Goal: Information Seeking & Learning: Learn about a topic

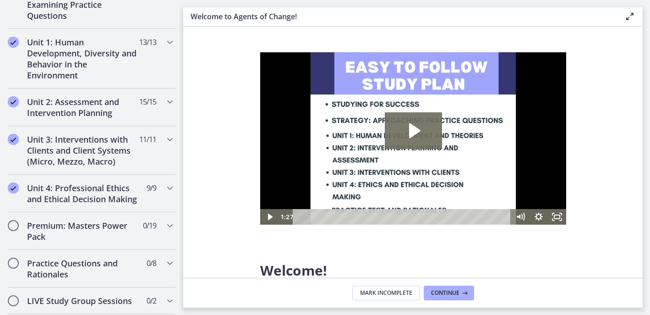
scroll to position [596, 0]
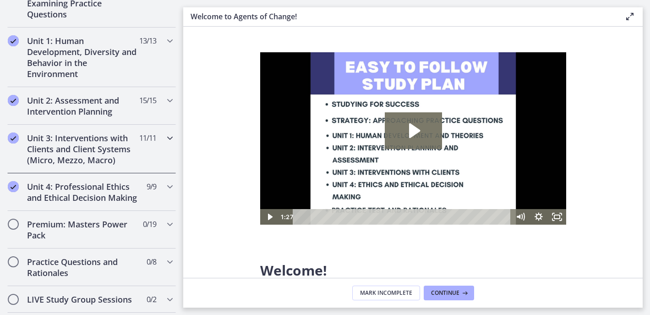
click at [165, 137] on icon "Chapters" at bounding box center [170, 137] width 11 height 11
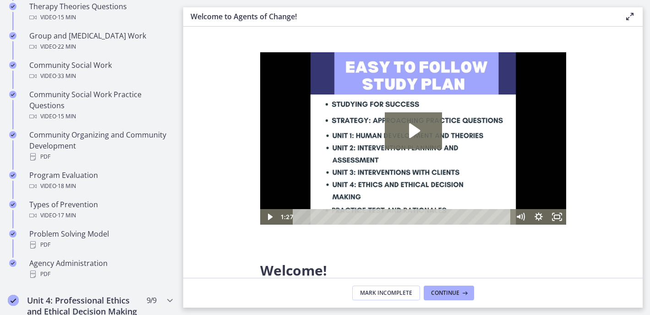
scroll to position [479, 0]
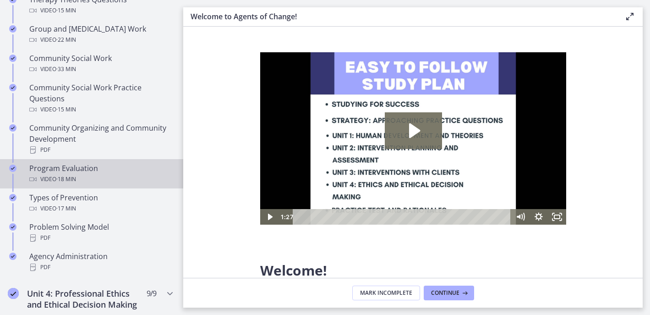
click at [72, 174] on span "· 18 min" at bounding box center [66, 179] width 20 height 11
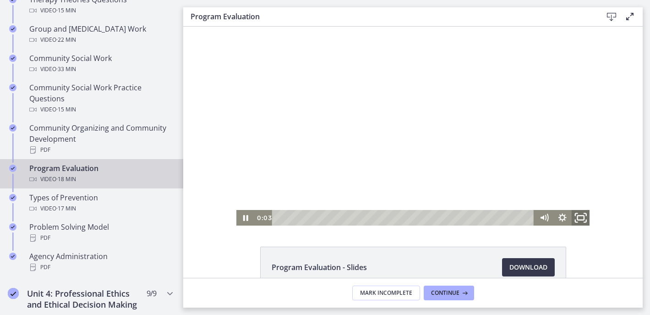
click at [575, 218] on icon "Fullscreen" at bounding box center [581, 218] width 22 height 19
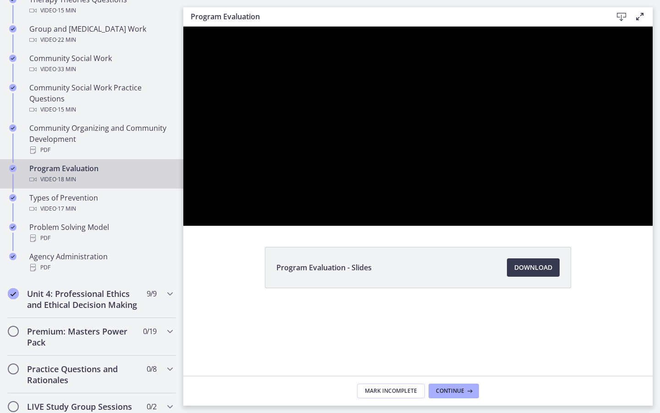
click at [629, 205] on button "Unfullscreen" at bounding box center [641, 215] width 24 height 20
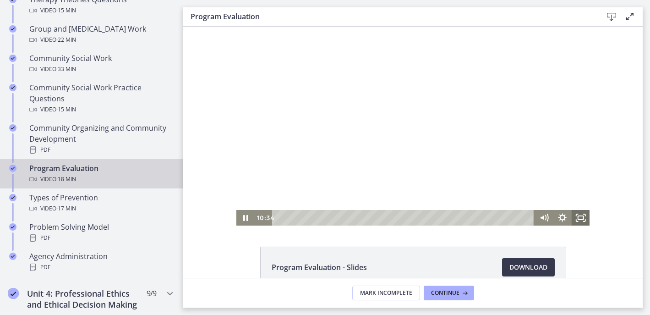
click at [576, 215] on icon "Fullscreen" at bounding box center [581, 218] width 18 height 16
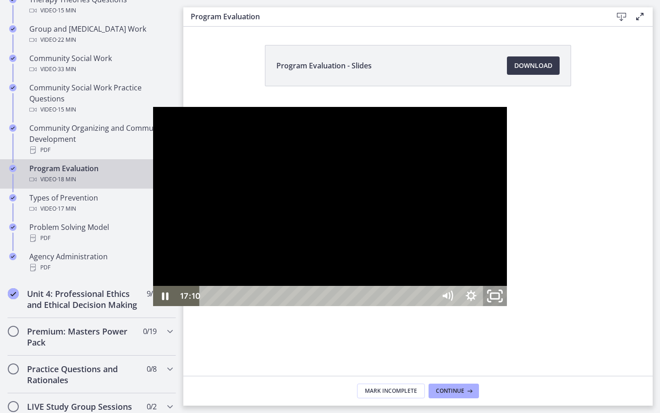
click at [509, 308] on icon "Unfullscreen" at bounding box center [495, 296] width 28 height 24
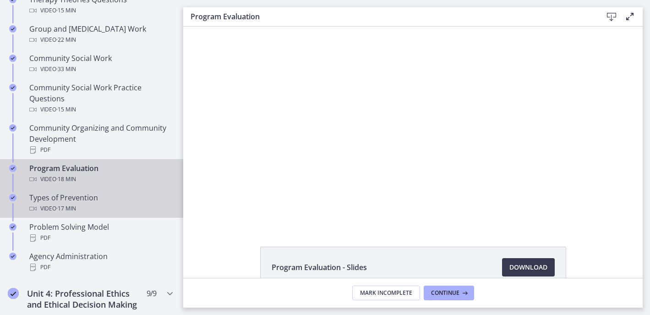
click at [86, 206] on div "Video · 17 min" at bounding box center [100, 208] width 143 height 11
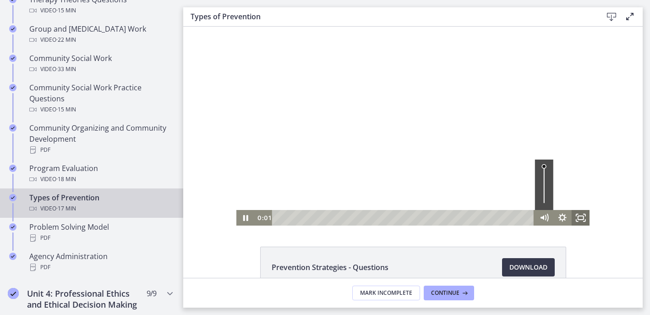
click at [576, 214] on icon "Fullscreen" at bounding box center [581, 218] width 18 height 16
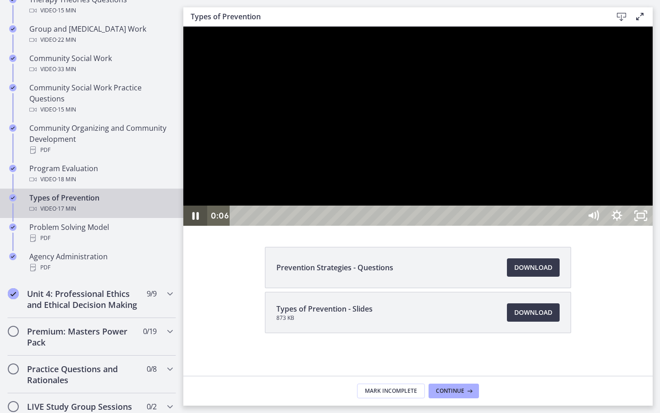
click at [193, 220] on icon "Pause" at bounding box center [196, 216] width 6 height 8
click at [193, 220] on icon "Play Video" at bounding box center [196, 215] width 7 height 10
click at [650, 226] on icon "Unfullscreen" at bounding box center [641, 215] width 24 height 20
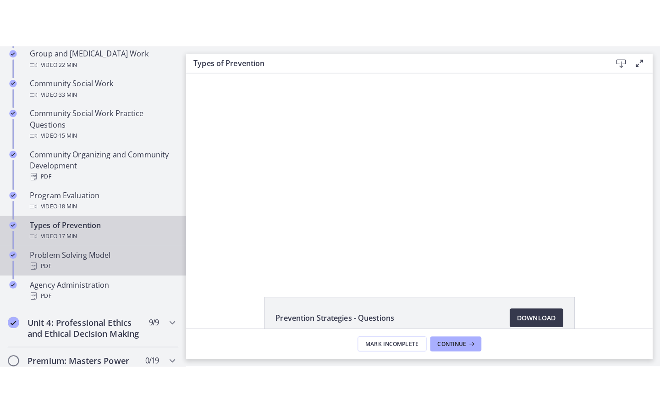
scroll to position [497, 0]
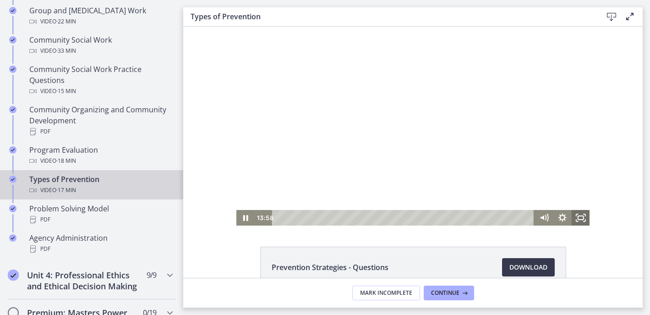
click at [577, 218] on icon "Fullscreen" at bounding box center [581, 218] width 18 height 16
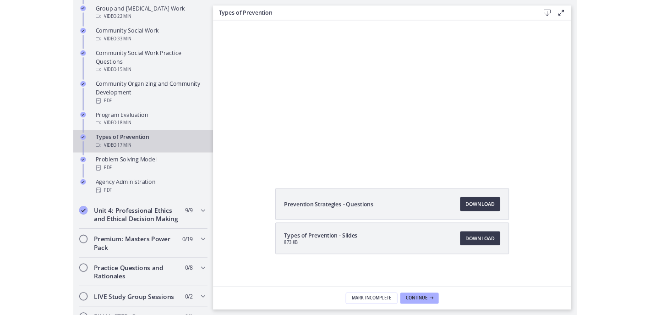
scroll to position [0, 0]
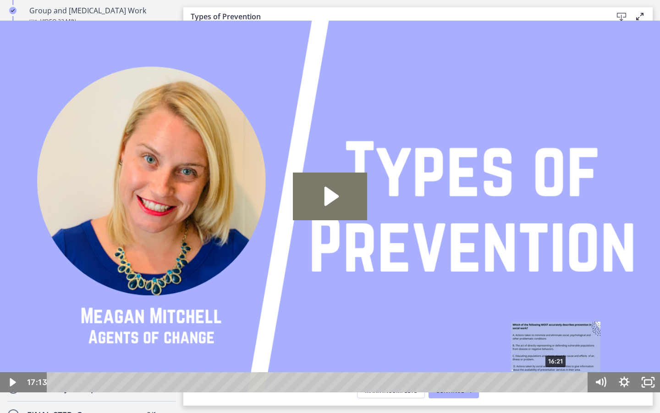
click at [556, 314] on div "16:21" at bounding box center [319, 382] width 527 height 20
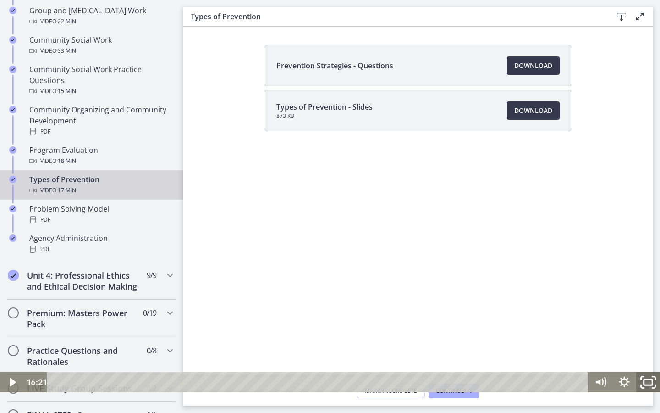
click at [647, 314] on icon "Fullscreen" at bounding box center [648, 382] width 28 height 24
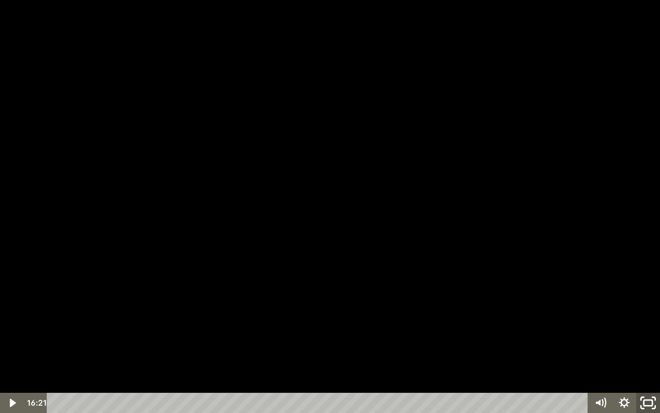
click at [649, 314] on icon "Unfullscreen" at bounding box center [648, 403] width 28 height 24
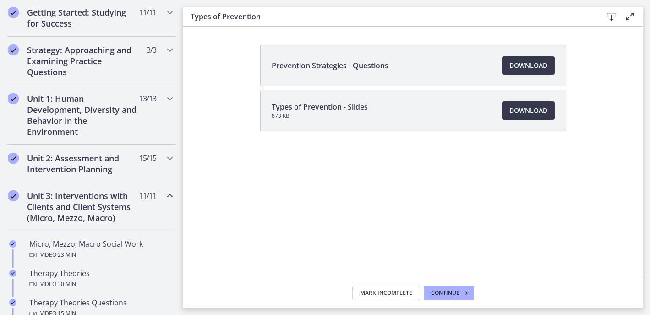
scroll to position [187, 0]
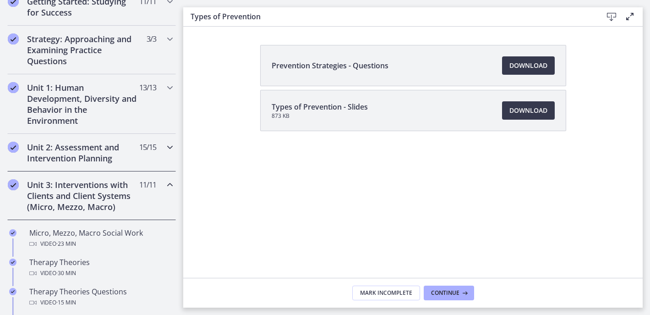
click at [165, 143] on icon "Chapters" at bounding box center [170, 147] width 11 height 11
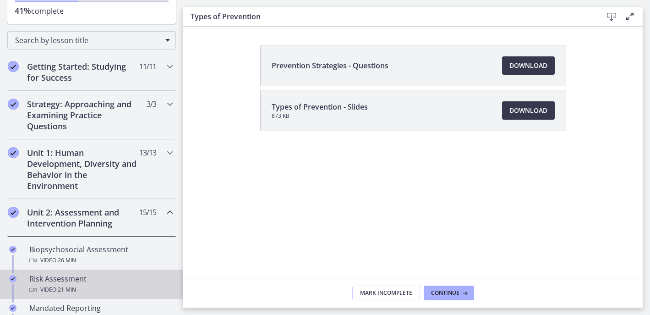
scroll to position [132, 0]
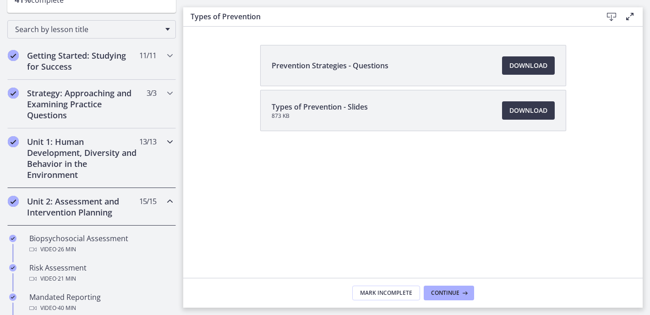
click at [168, 138] on icon "Chapters" at bounding box center [170, 141] width 11 height 11
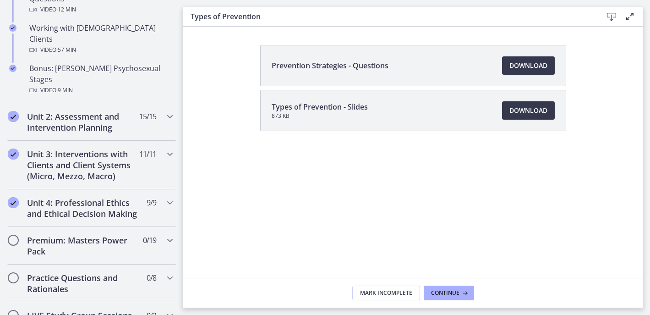
scroll to position [684, 0]
click at [165, 110] on icon "Chapters" at bounding box center [170, 115] width 11 height 11
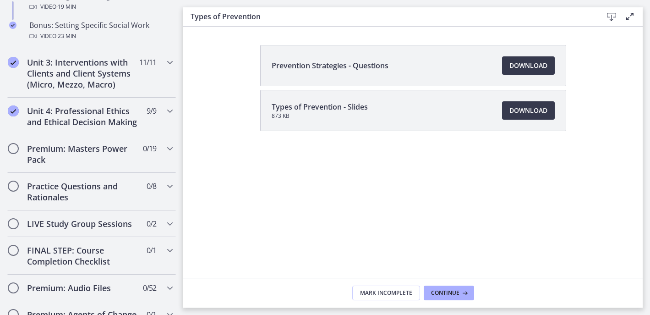
scroll to position [862, 0]
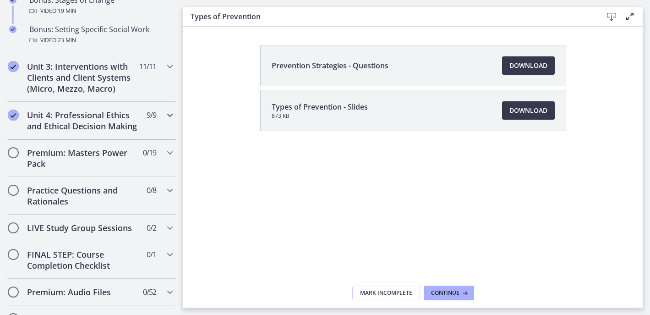
click at [165, 121] on icon "Chapters" at bounding box center [170, 115] width 11 height 11
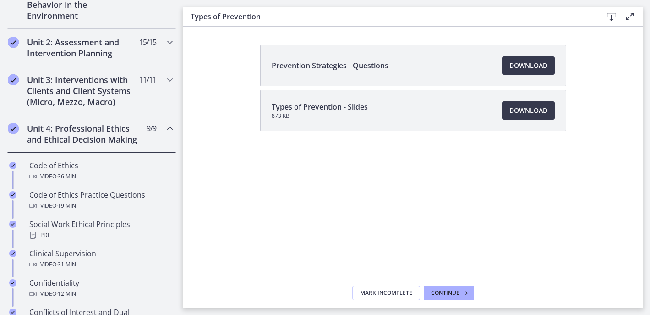
scroll to position [289, 0]
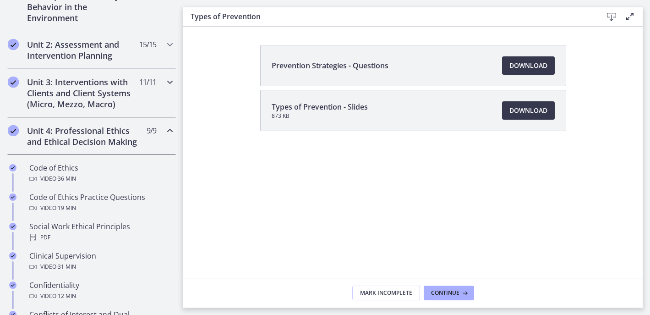
click at [165, 80] on icon "Chapters" at bounding box center [170, 82] width 11 height 11
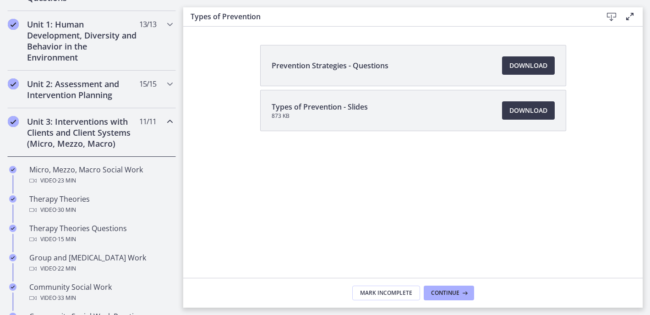
scroll to position [222, 0]
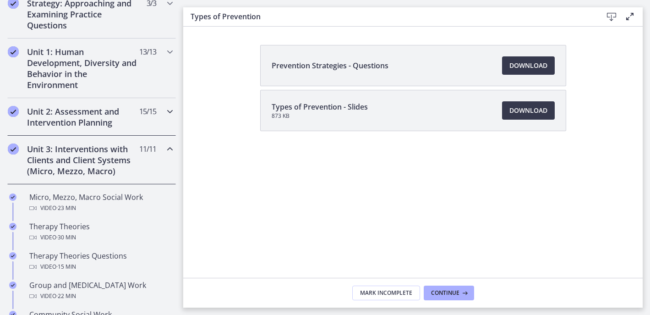
click at [165, 106] on icon "Chapters" at bounding box center [170, 111] width 11 height 11
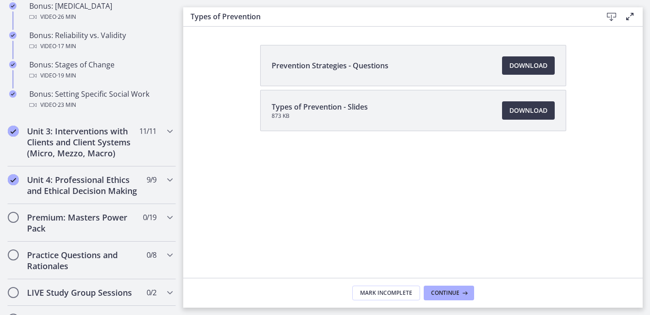
scroll to position [803, 0]
